Goal: Transaction & Acquisition: Purchase product/service

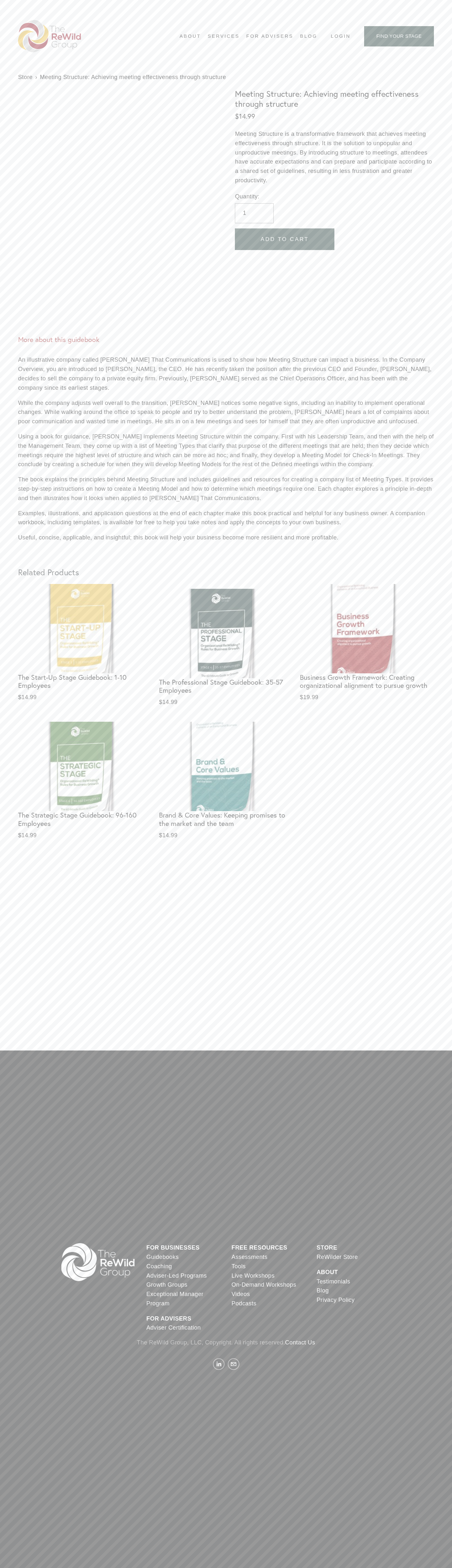
click at [301, 1343] on link "Contact Us" at bounding box center [299, 1342] width 30 height 9
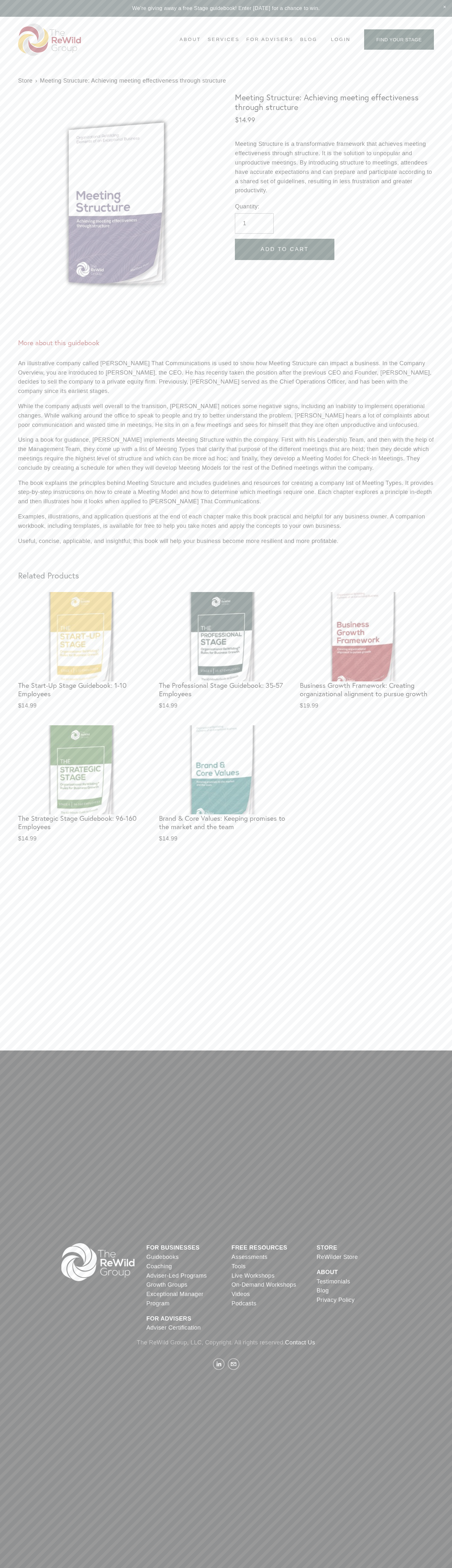
click at [284, 250] on span "Add To Cart" at bounding box center [284, 249] width 48 height 7
click at [436, 1553] on icon "One item in cart" at bounding box center [437, 1553] width 6 height 3
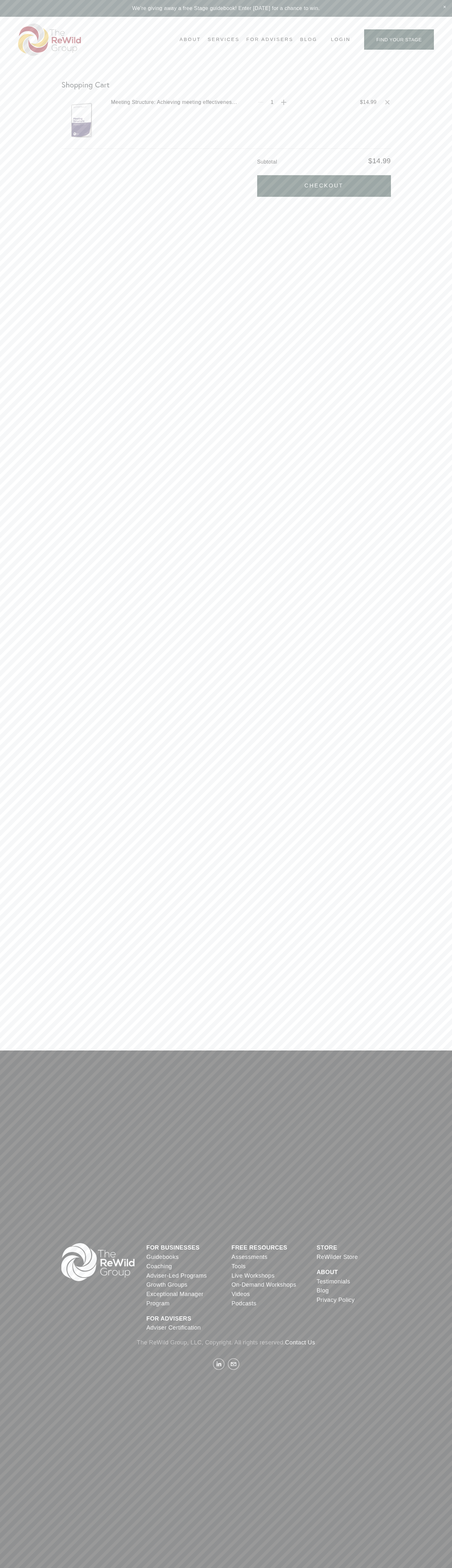
click at [324, 186] on button "Checkout" at bounding box center [323, 186] width 133 height 22
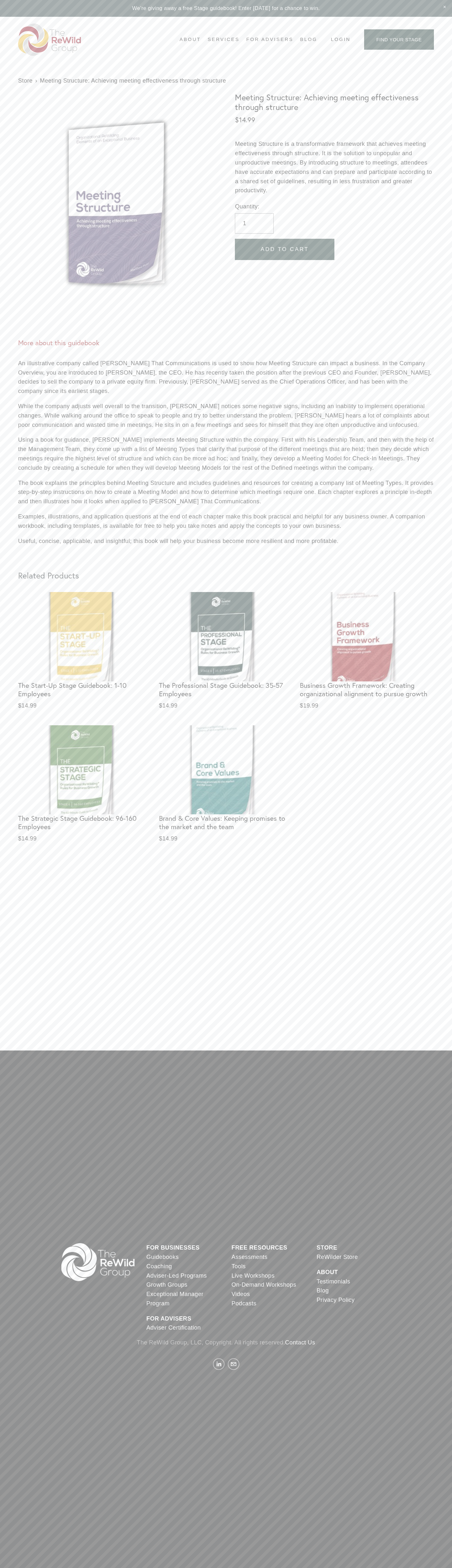
click at [226, 784] on img "Brand & Core Values: Keeping promises to the market and the team" at bounding box center [226, 770] width 134 height 89
